Goal: Information Seeking & Learning: Find specific fact

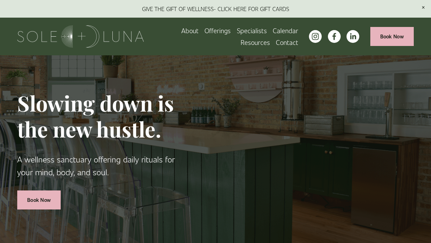
click at [288, 40] on link "Contact" at bounding box center [287, 42] width 22 height 12
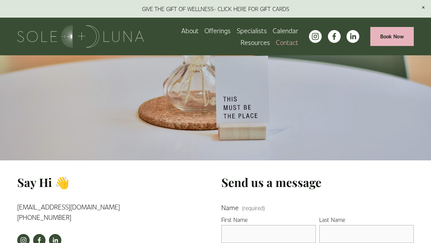
click at [0, 0] on span "FAQs" at bounding box center [0, 0] width 0 height 0
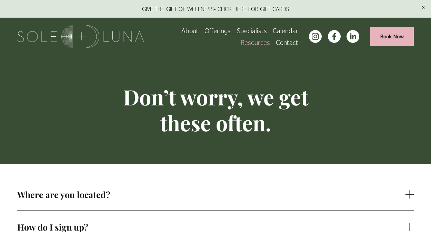
click at [152, 191] on span "Where are you located?" at bounding box center [211, 193] width 388 height 11
